Goal: Information Seeking & Learning: Learn about a topic

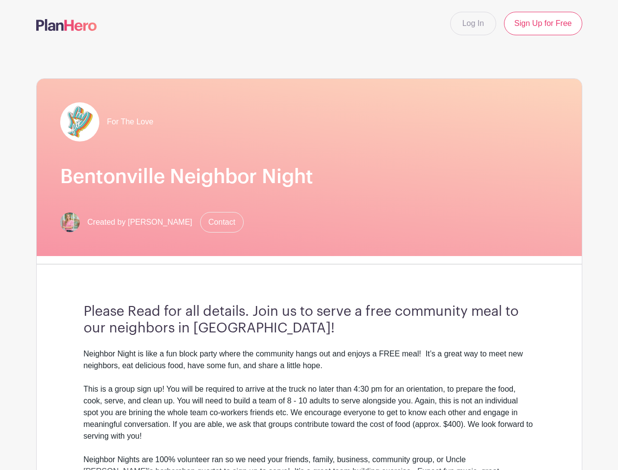
click at [309, 235] on div "For The Love [GEOGRAPHIC_DATA] Neighbor Night Created by [PERSON_NAME] Contact" at bounding box center [309, 167] width 545 height 177
click at [309, 259] on div "For The Love [GEOGRAPHIC_DATA] Neighbor Night Created by [PERSON_NAME] Contact …" at bounding box center [309, 312] width 546 height 468
